Goal: Information Seeking & Learning: Learn about a topic

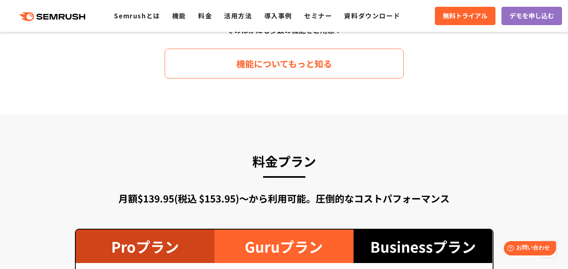
scroll to position [1459, 0]
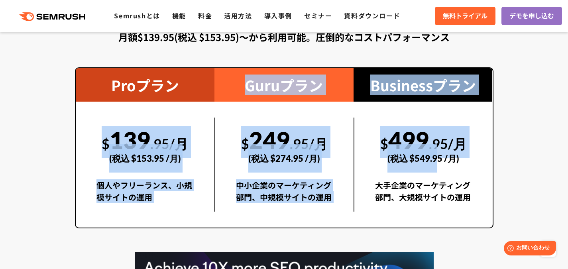
drag, startPoint x: 92, startPoint y: 113, endPoint x: 442, endPoint y: 169, distance: 354.6
click at [442, 169] on div "Proプラン $ 139 .95/月 (税込 $153.95 /月) 個人やフリーランス、小規模サイトの運用 Guruプラン $ 249 .95/月 (税込 …" at bounding box center [284, 147] width 419 height 161
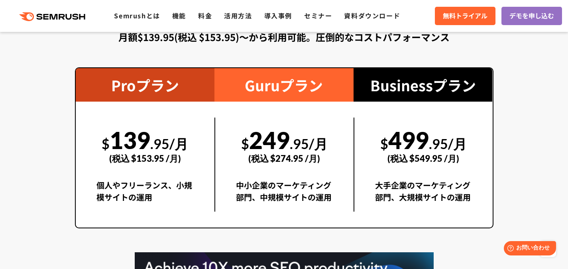
drag, startPoint x: 126, startPoint y: 77, endPoint x: 108, endPoint y: 78, distance: 18.0
click at [124, 77] on div "Proプラン" at bounding box center [145, 84] width 139 height 33
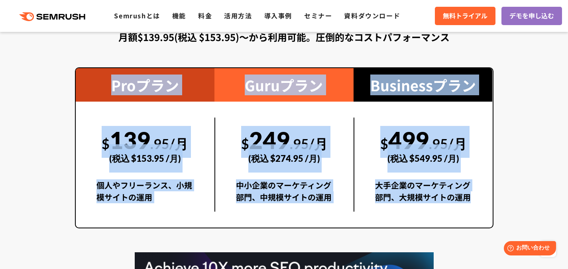
drag, startPoint x: 245, startPoint y: 138, endPoint x: 488, endPoint y: 212, distance: 253.6
click at [488, 212] on div "Proプラン $ 139 .95/月 (税込 $153.95 /月) 個人やフリーランス、小規模サイトの運用 Guruプラン $ 249 .95/月 (税込 …" at bounding box center [284, 147] width 419 height 161
copy div "Proプラン $ 139 .95/月 (税込 $153.95 /月) 個人やフリーランス、小規模サイトの運用 Guruプラン $ 249 .95/月 (税込 …"
click at [503, 201] on section "料金プラン 月額$139.95(税込 $153.95)〜から利用可能。圧倒的なコストパフォーマンス Proプラン $ 139 .95/月 (税込 $153.9…" at bounding box center [284, 176] width 568 height 446
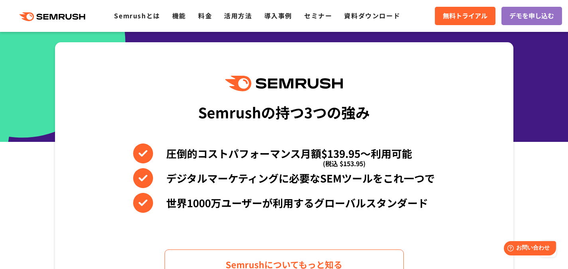
scroll to position [0, 0]
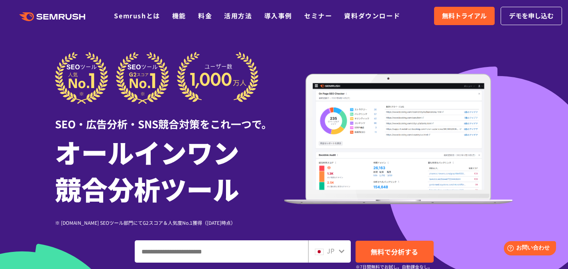
click at [208, 6] on div ".cls {fill: #FF642D;} .cls {fill: #FF642D;} Semrushとは 機能 料金 活用方法 導入事例 セミナー 資料ダウ…" at bounding box center [284, 16] width 568 height 24
click at [207, 17] on link "料金" at bounding box center [205, 16] width 14 height 10
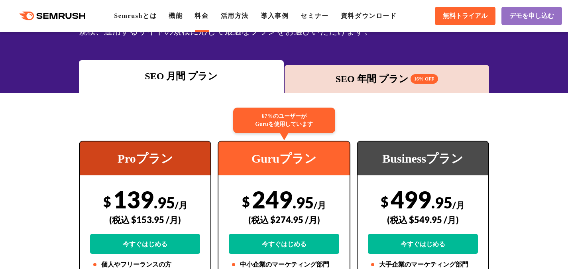
scroll to position [98, 0]
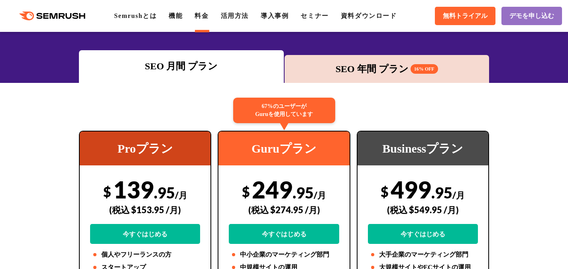
click at [352, 60] on div "SEO 年間 プラン 16% OFF" at bounding box center [387, 69] width 205 height 28
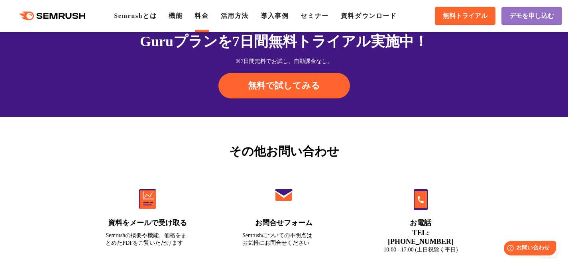
scroll to position [2849, 0]
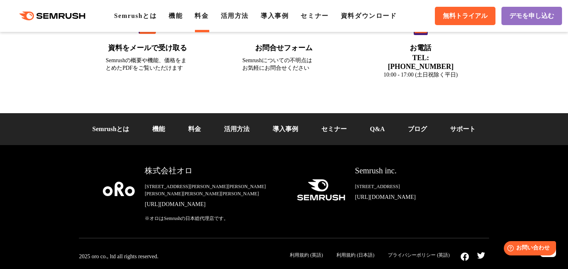
click at [182, 23] on div ".cls {fill: #FF642D;} .cls {fill: #FF642D;} Semrushとは 機能 料金 活用方法 導入事例 セミナー 資料ダウ…" at bounding box center [284, 16] width 568 height 24
click at [182, 12] on li "機能" at bounding box center [176, 16] width 14 height 10
click at [182, 16] on link "機能" at bounding box center [176, 15] width 14 height 7
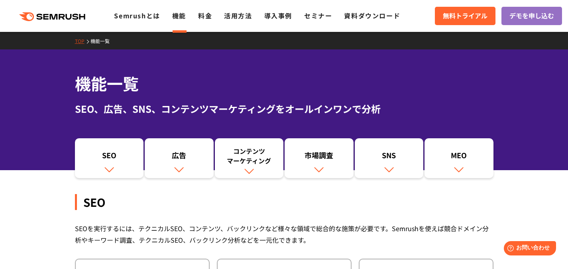
click at [55, 22] on div ".cls {fill: #FF642D;} .cls {fill: #FF642D;} Semrushとは 機能 料金 活用方法 導入事例 セミナー 資料ダウ…" at bounding box center [284, 16] width 568 height 24
click at [63, 19] on icon ".cls {fill: #FF642D;}" at bounding box center [53, 16] width 90 height 9
